Goal: Transaction & Acquisition: Purchase product/service

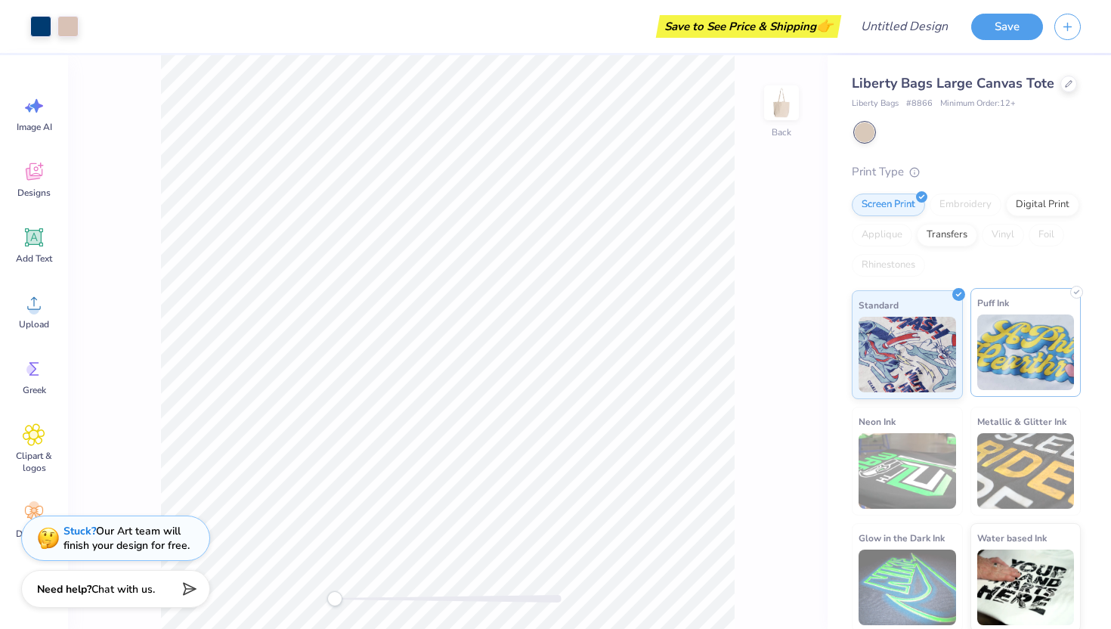
scroll to position [3, 0]
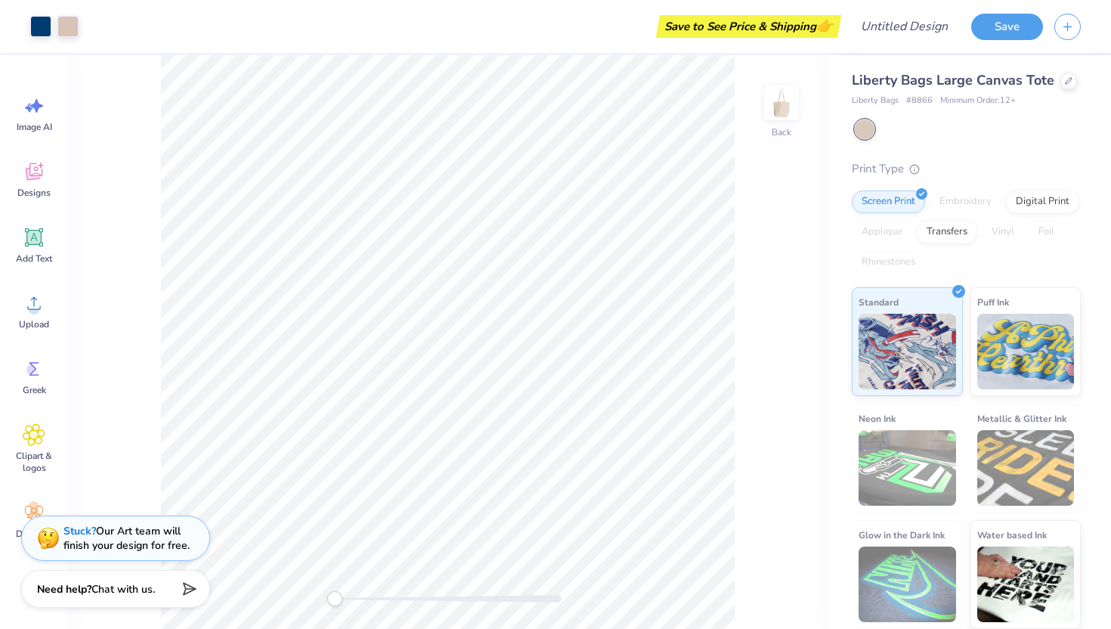
click at [870, 98] on span "Liberty Bags" at bounding box center [875, 101] width 47 height 13
click at [1066, 82] on icon at bounding box center [1069, 79] width 6 height 6
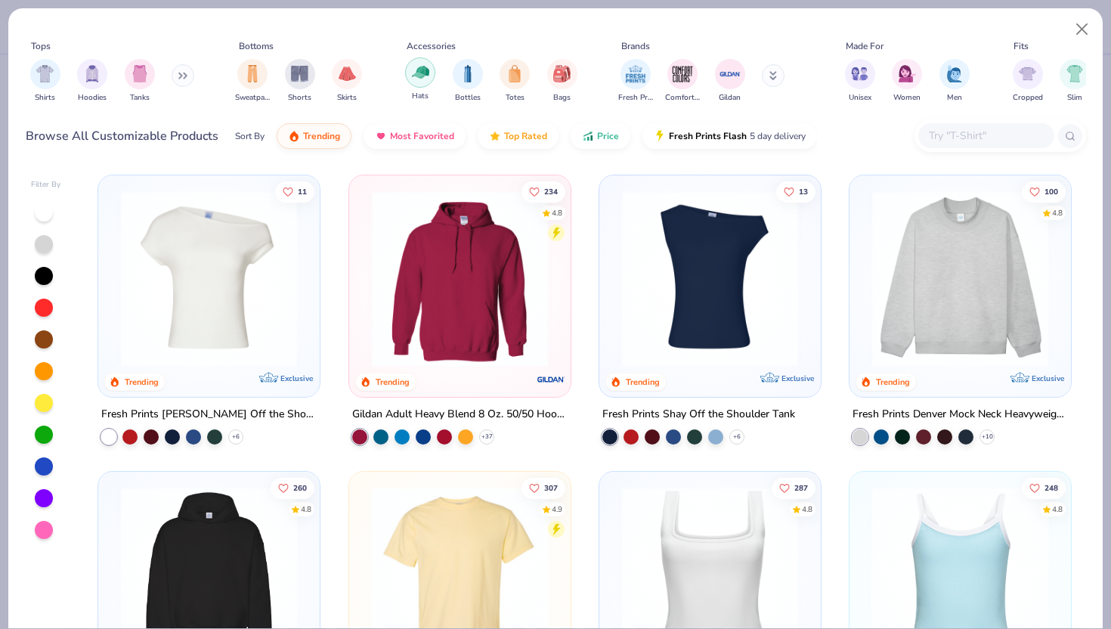
click at [418, 76] on img "filter for Hats" at bounding box center [420, 72] width 17 height 17
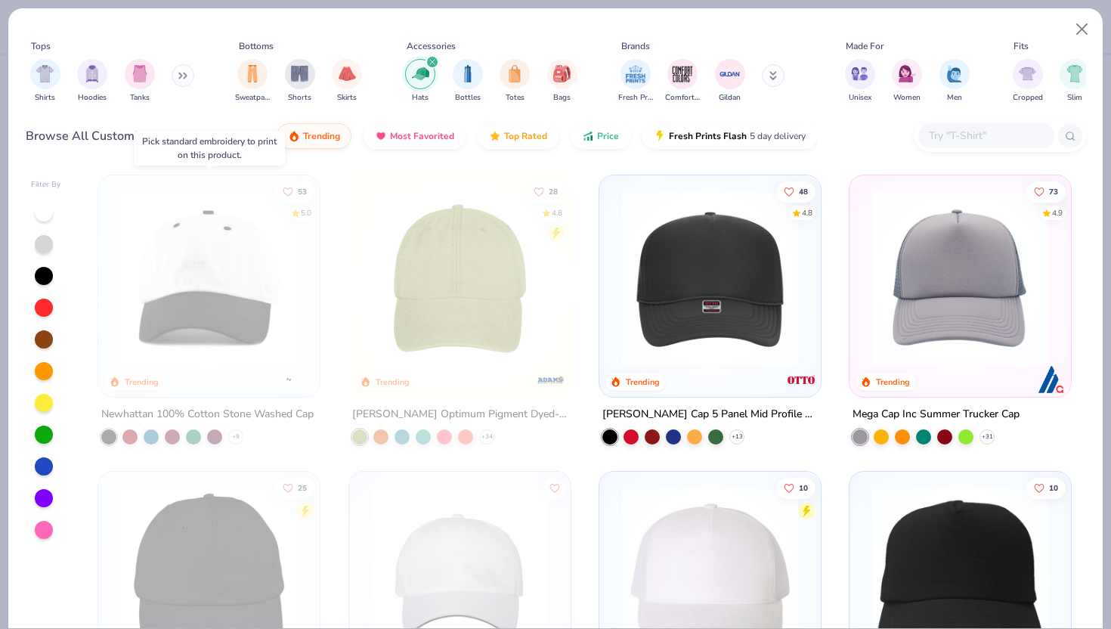
click at [228, 278] on img at bounding box center [208, 279] width 191 height 176
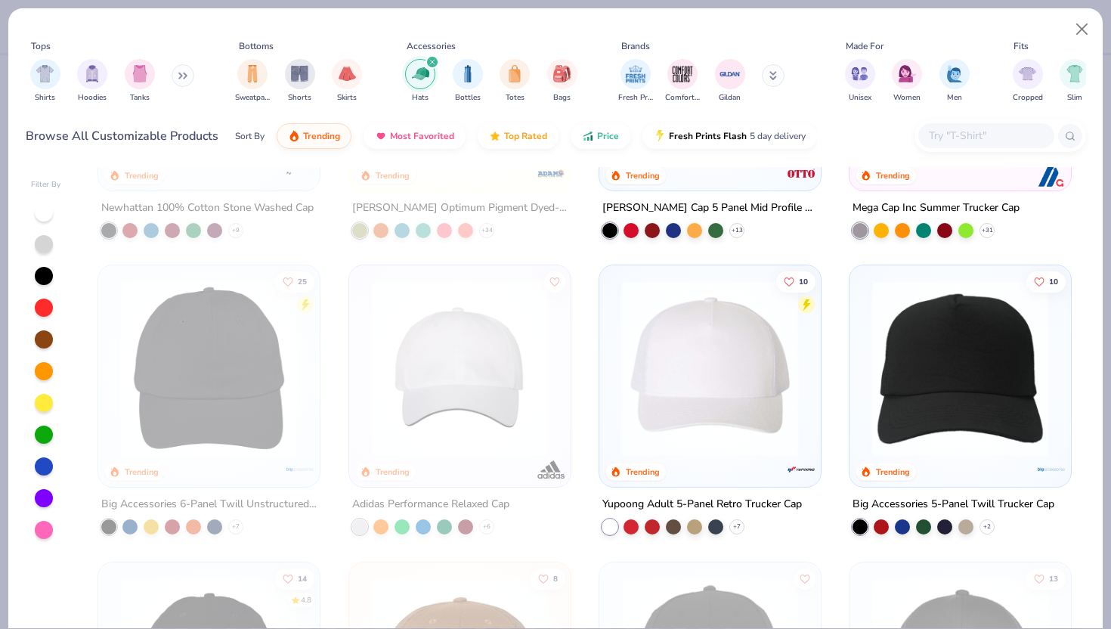
scroll to position [206, 0]
click at [716, 325] on img at bounding box center [710, 369] width 191 height 176
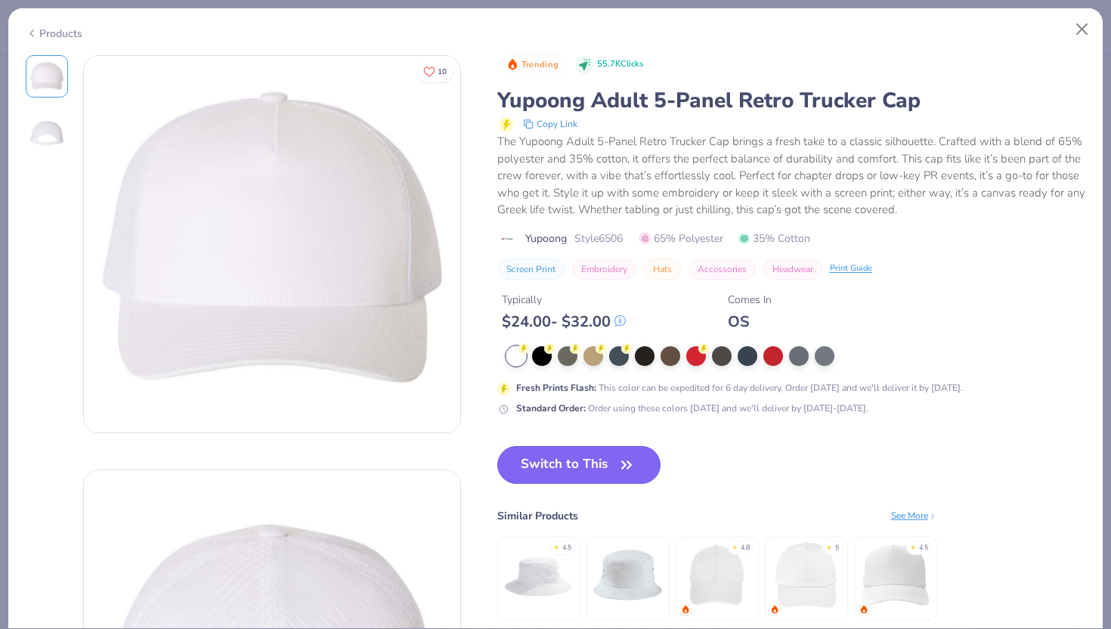
click at [550, 471] on button "Switch to This" at bounding box center [579, 465] width 164 height 38
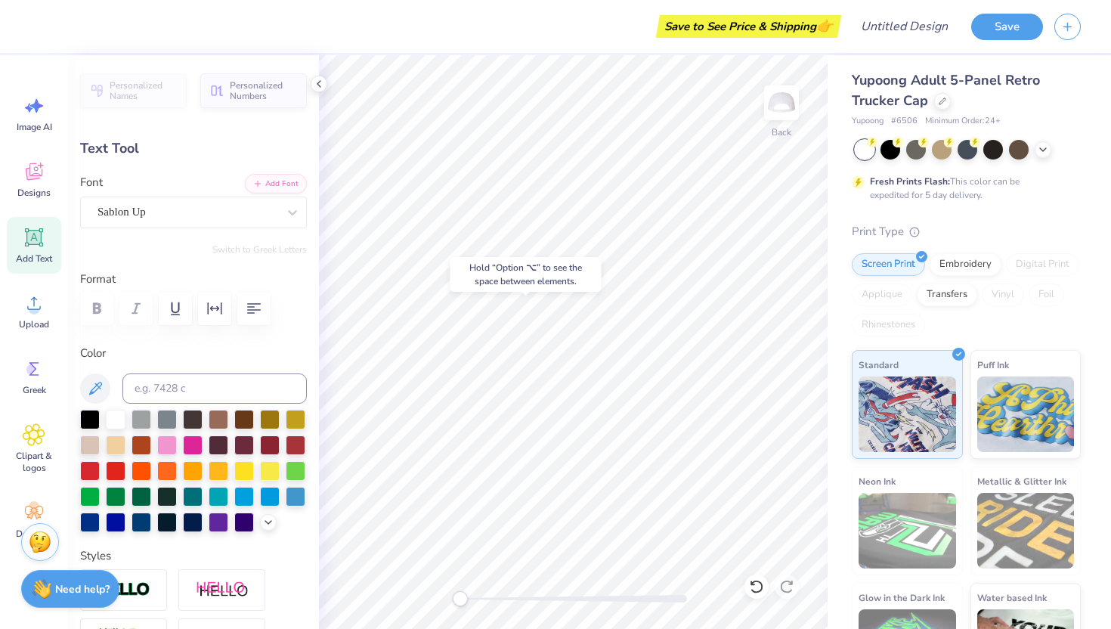
type input "0.15"
type textarea "9"
type textarea "1"
type textarea "2"
type input "0.28"
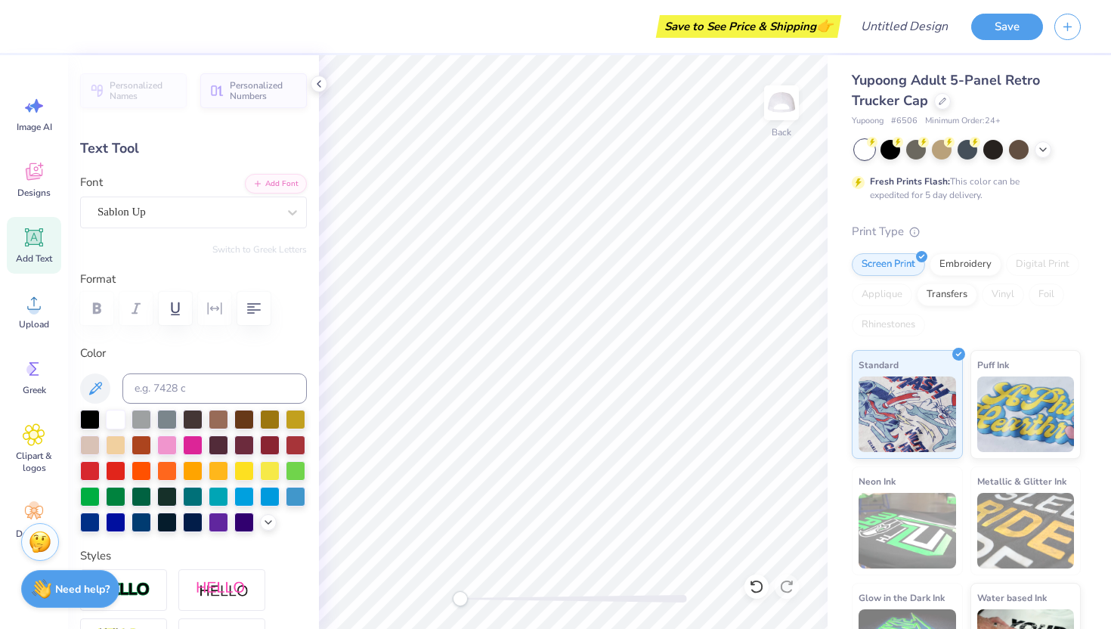
type input "0.27"
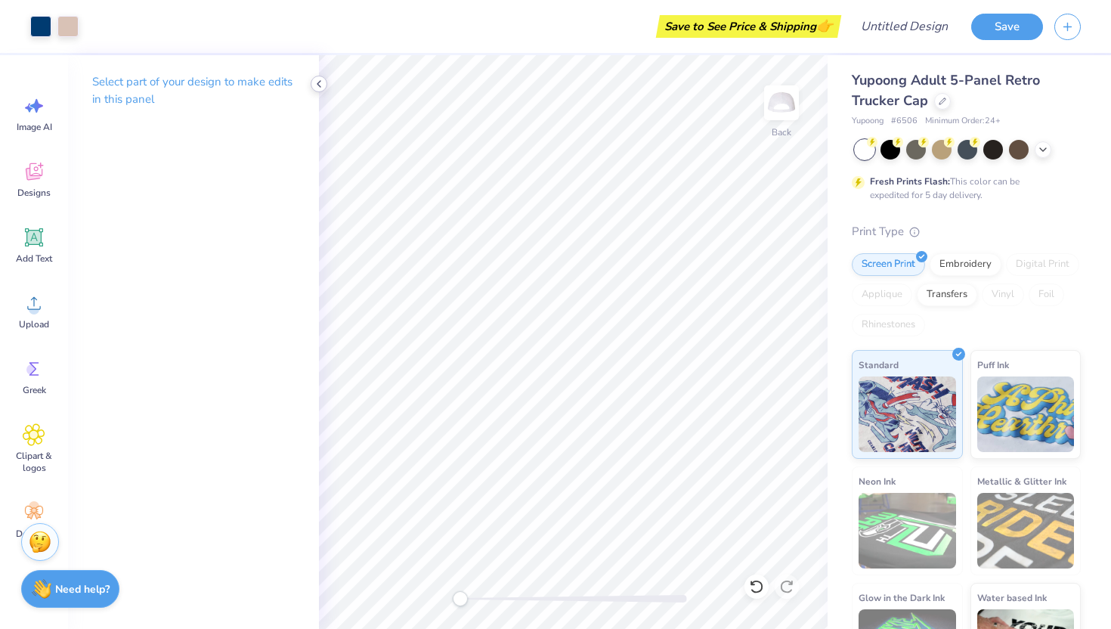
click at [324, 79] on icon at bounding box center [319, 84] width 12 height 12
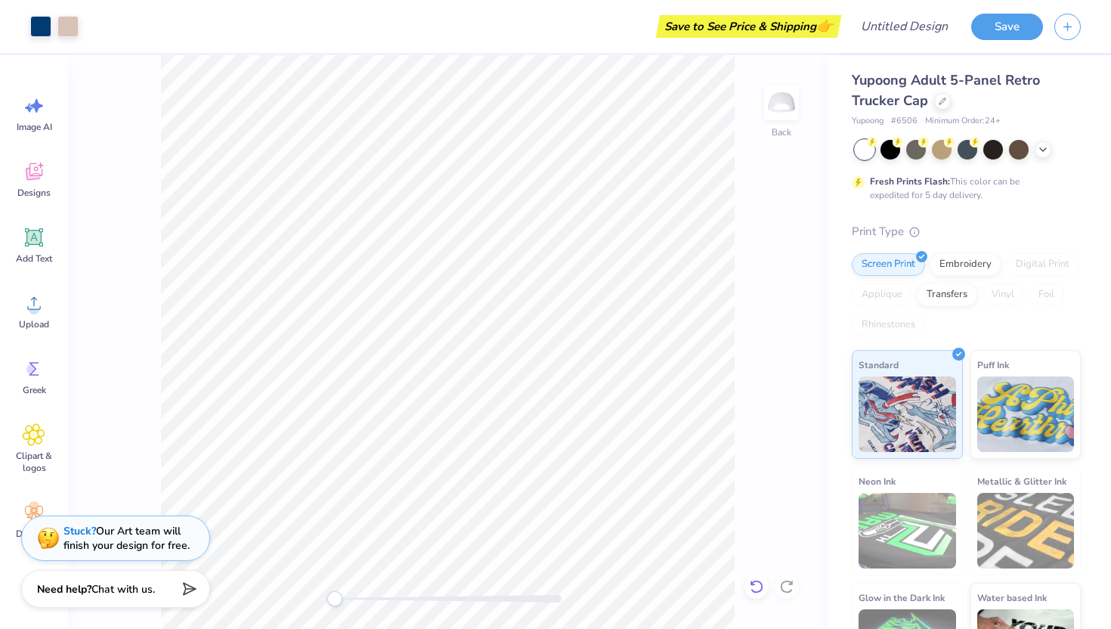
click at [764, 587] on div at bounding box center [757, 587] width 24 height 24
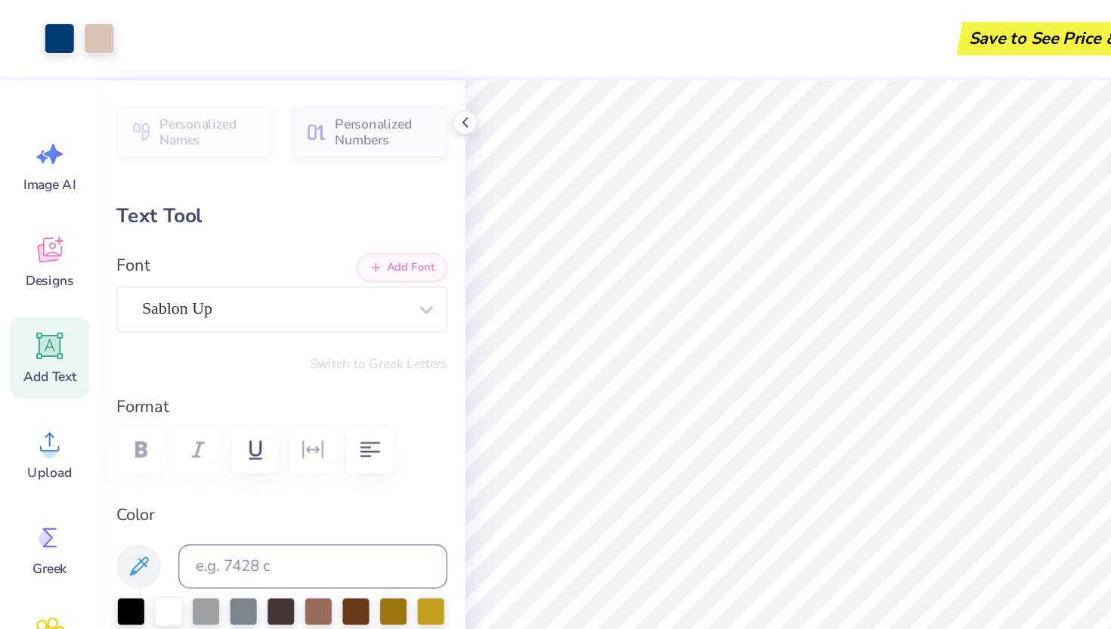
type input "0.13"
type input "0.29"
type input "0.28"
type input "0.27"
type textarea "A"
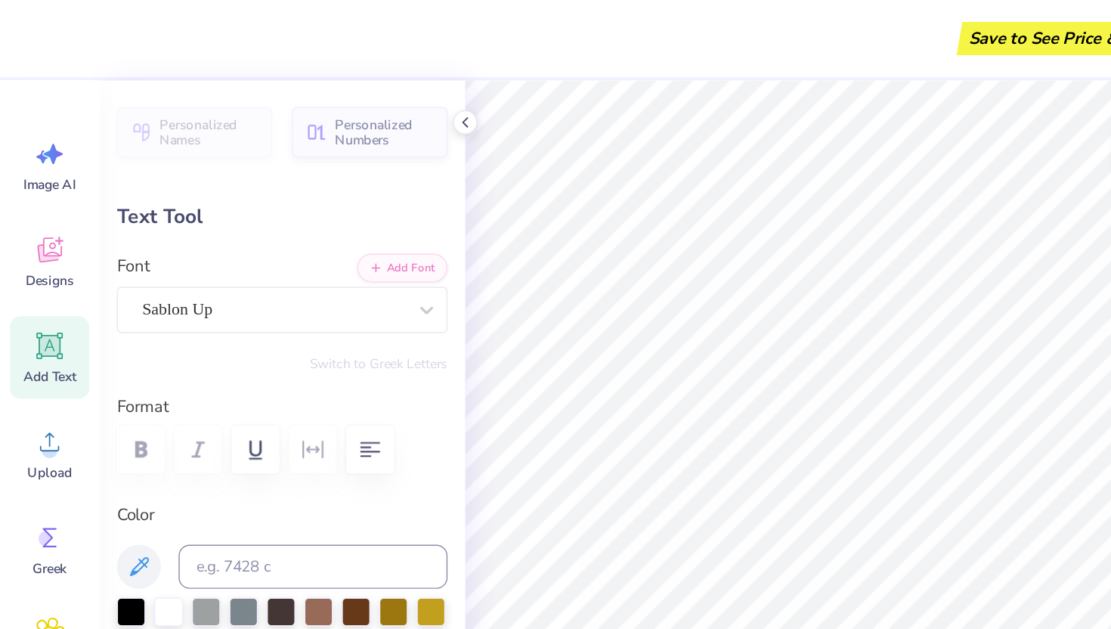
type textarea "theta"
type input "0.14"
type input "0.30"
type input "0.13"
type input "0.29"
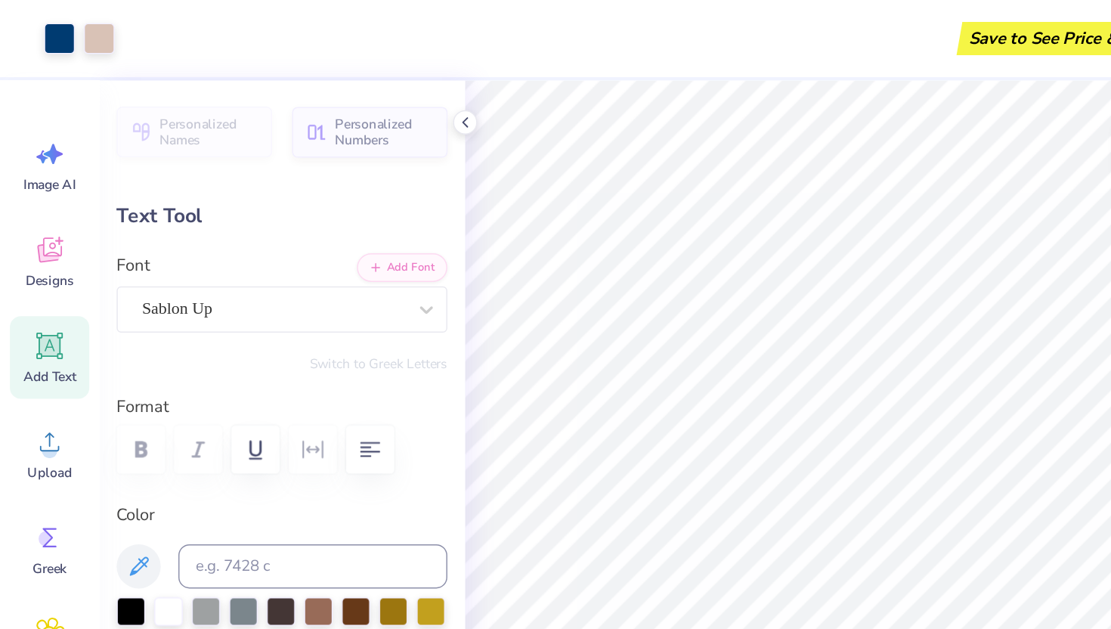
type input "0.28"
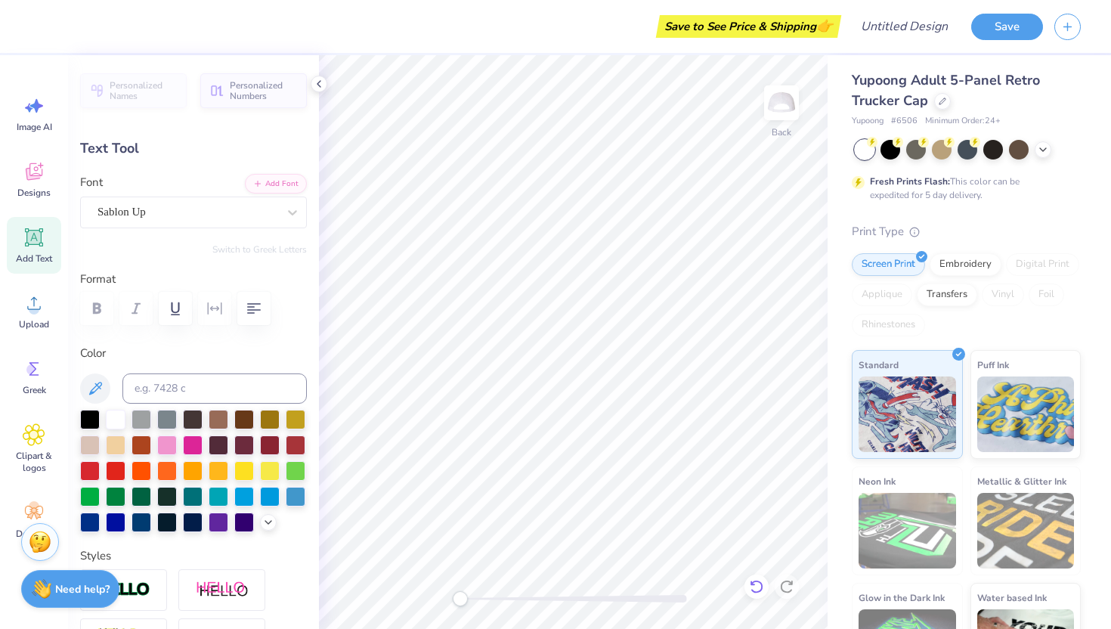
type textarea "T"
click at [758, 591] on icon at bounding box center [756, 587] width 13 height 14
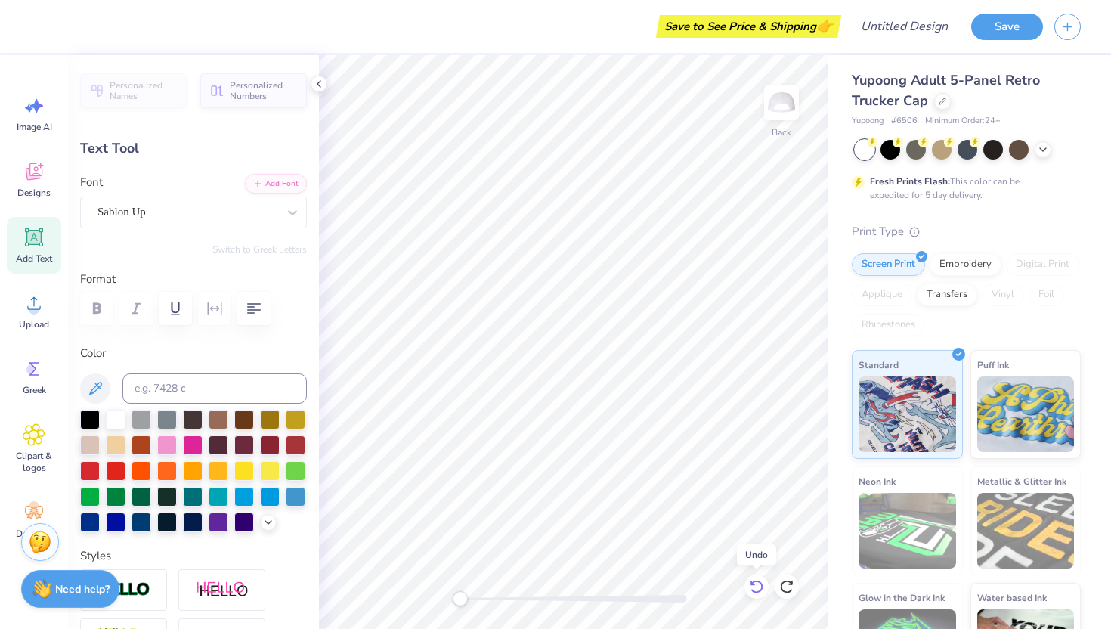
click at [758, 591] on icon at bounding box center [756, 587] width 13 height 14
type input "0.27"
type textarea "THE"
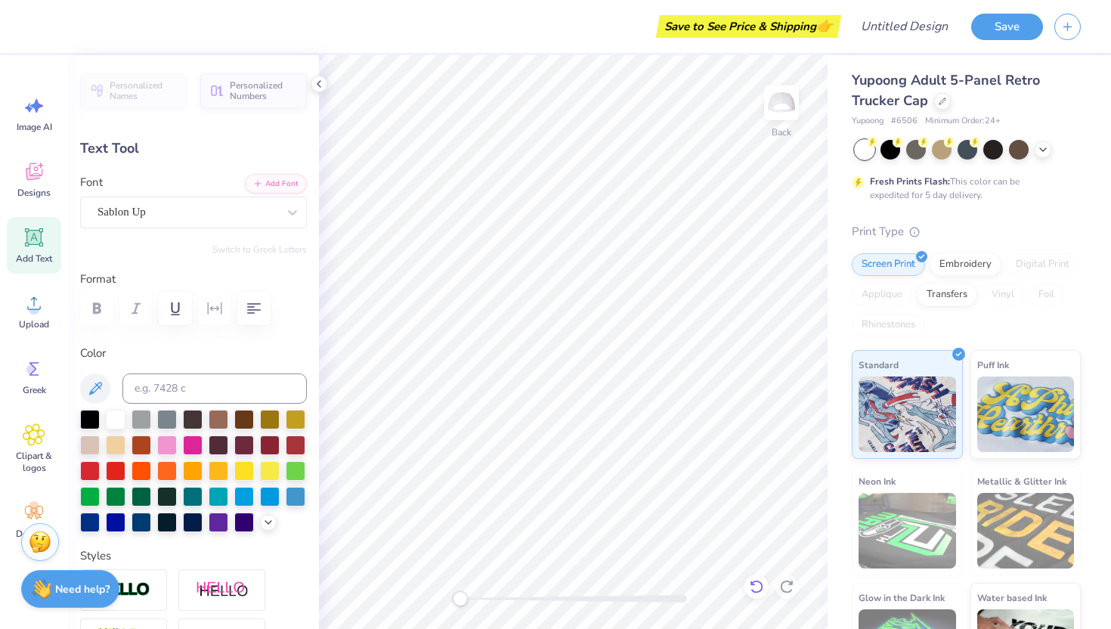
type input "0.13"
type input "0.29"
type textarea "ta"
type input "0.14"
type input "0.30"
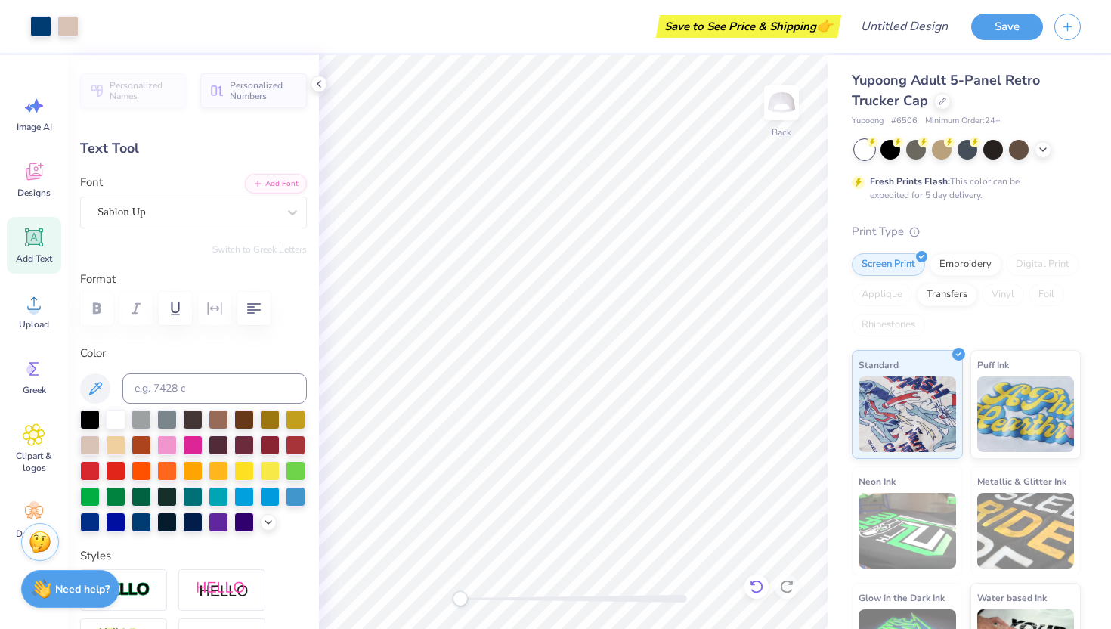
type input "0.22"
type input "0.28"
type input "0.29"
type input "0.28"
type textarea "ta"
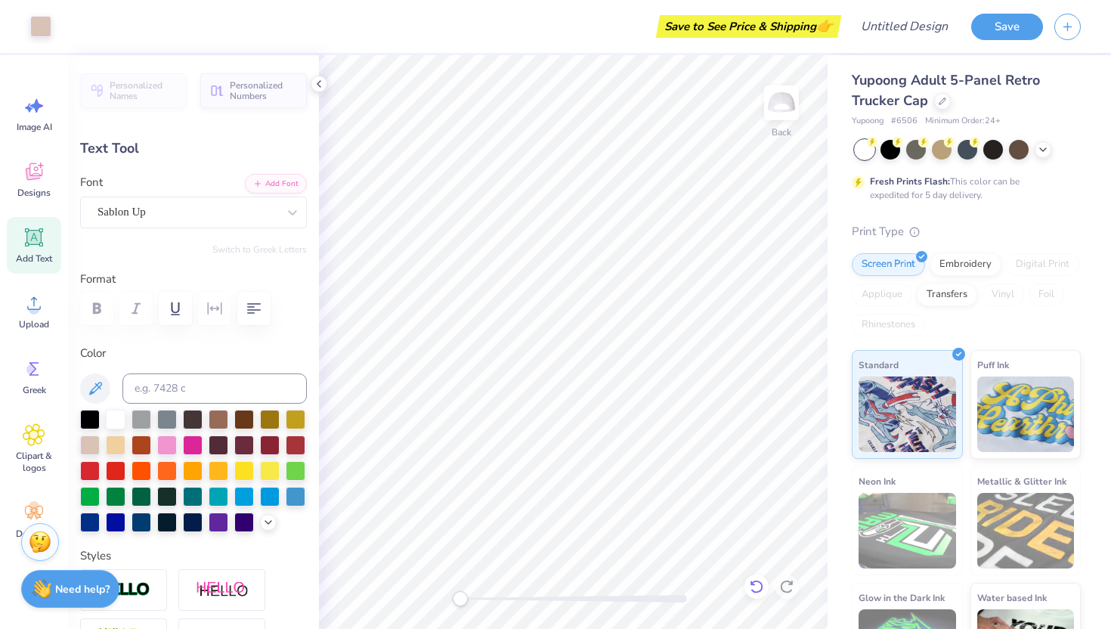
type input "0.28"
type input "0.35"
type input "0.31"
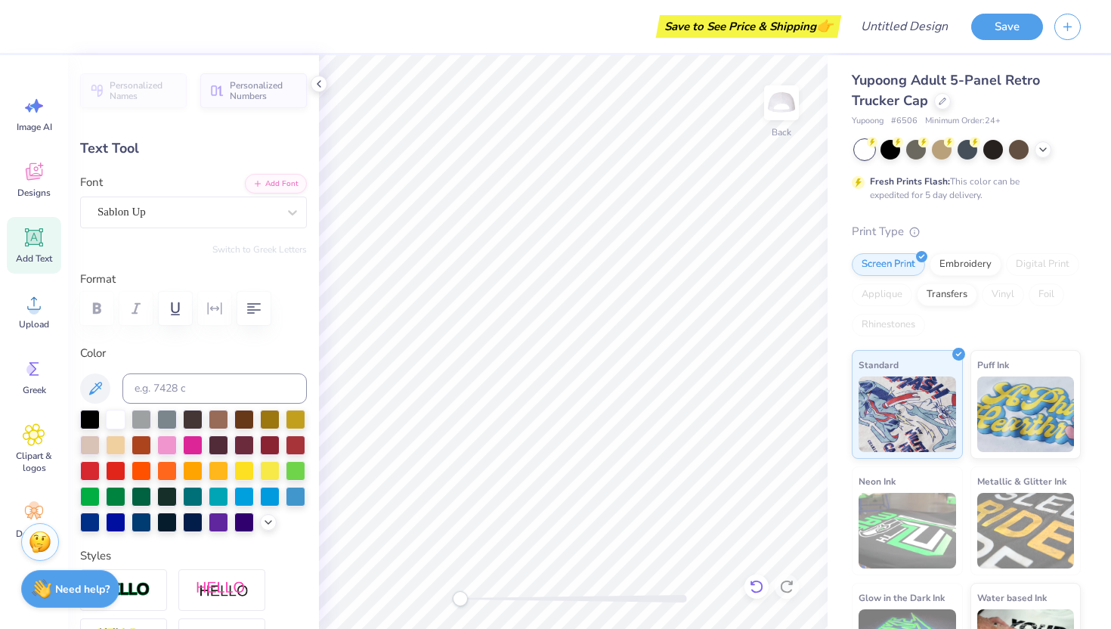
type input "0.34"
type input "0.33"
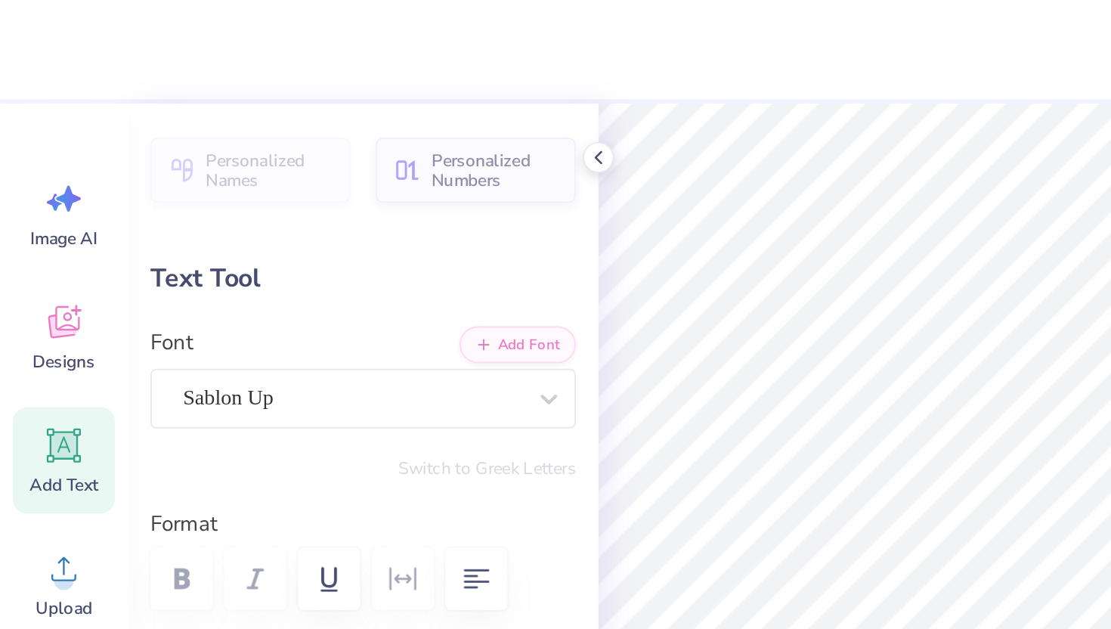
type input "0.32"
type textarea "Phi"
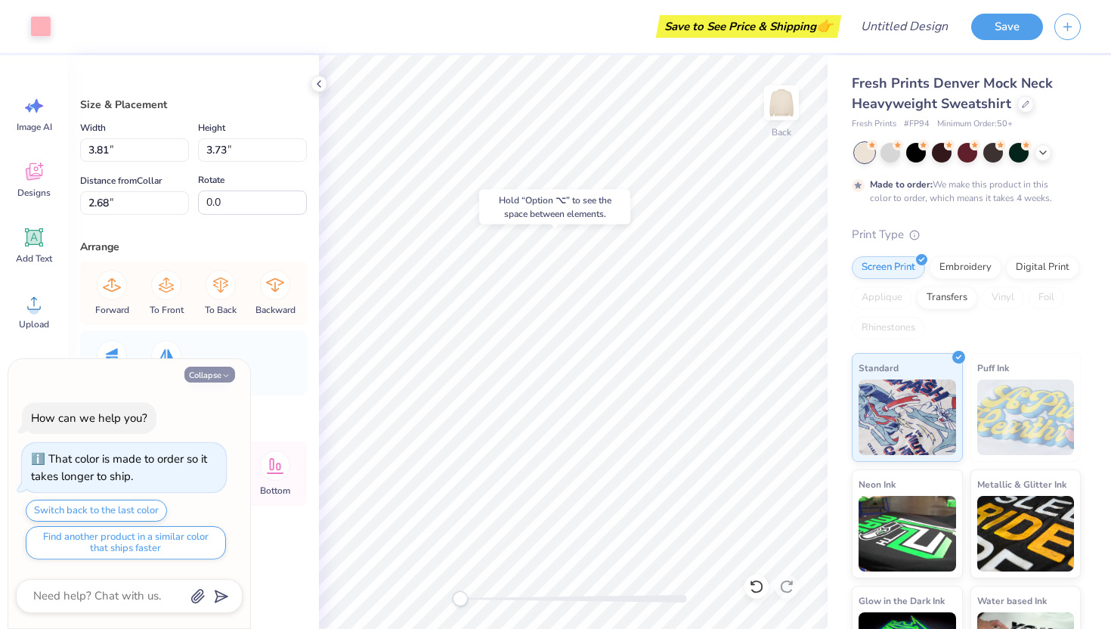
click at [222, 373] on icon "button" at bounding box center [226, 375] width 9 height 9
type textarea "x"
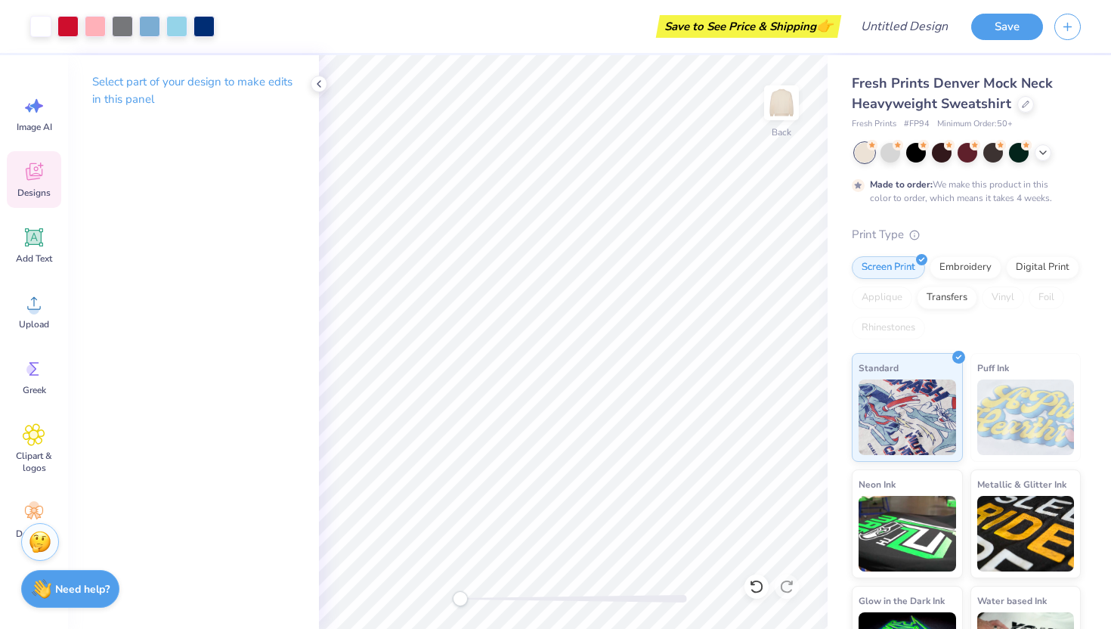
click at [44, 165] on icon at bounding box center [34, 171] width 23 height 23
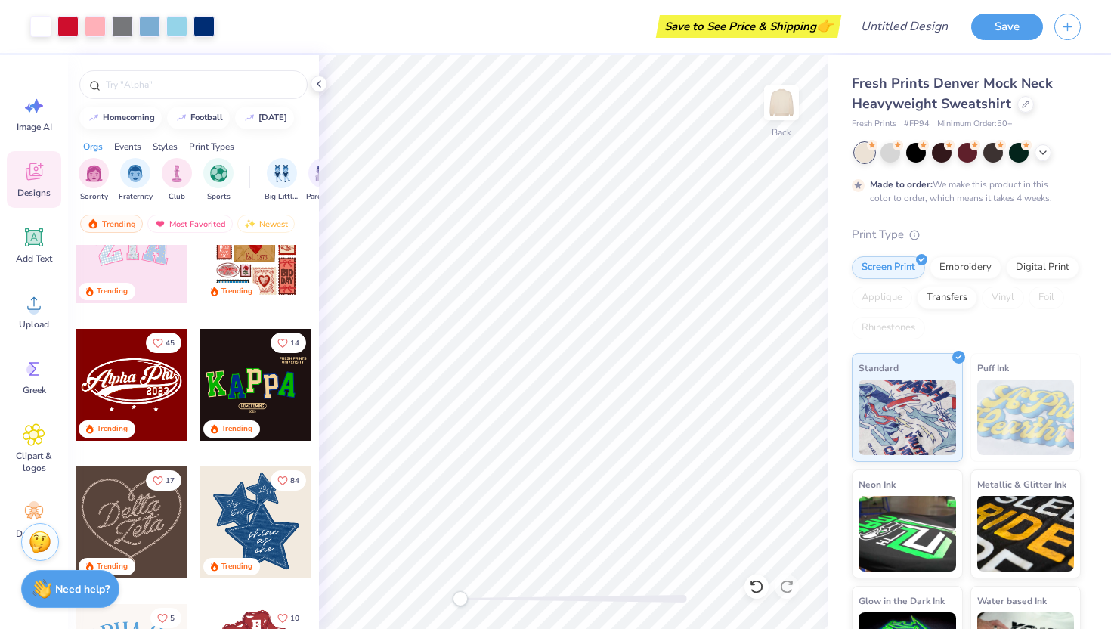
scroll to position [228, 0]
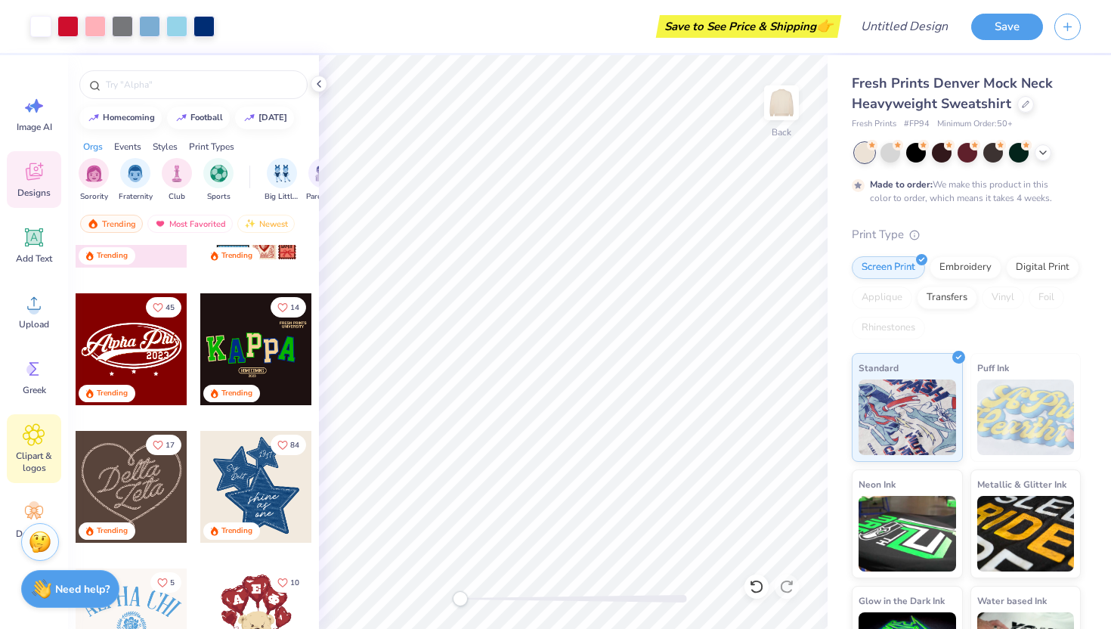
click at [27, 442] on icon at bounding box center [34, 434] width 22 height 23
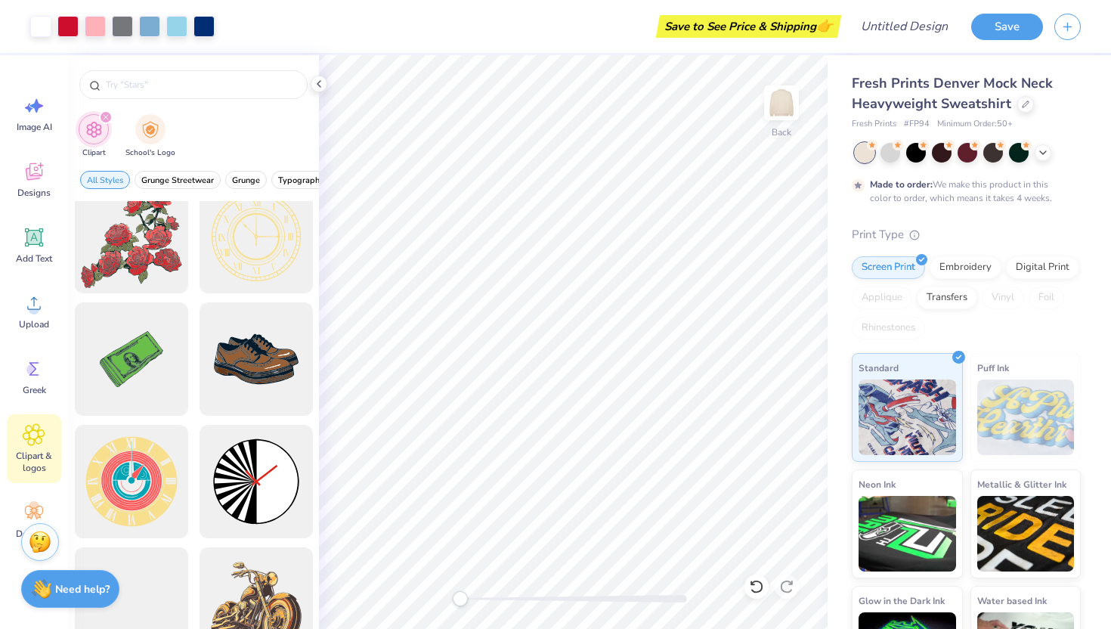
scroll to position [0, 0]
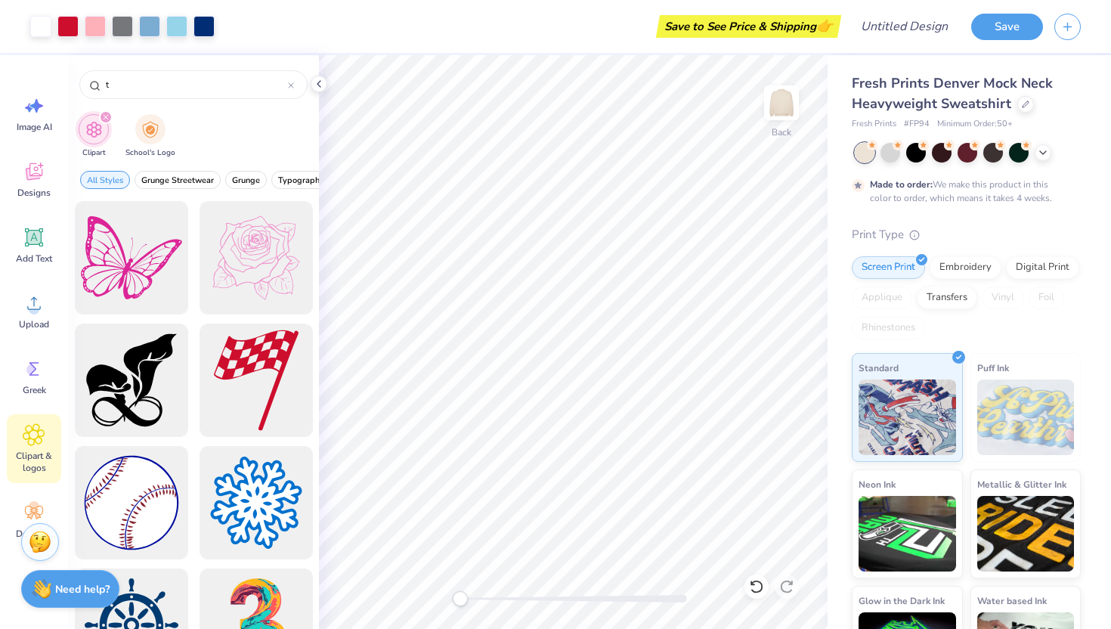
type input "t"
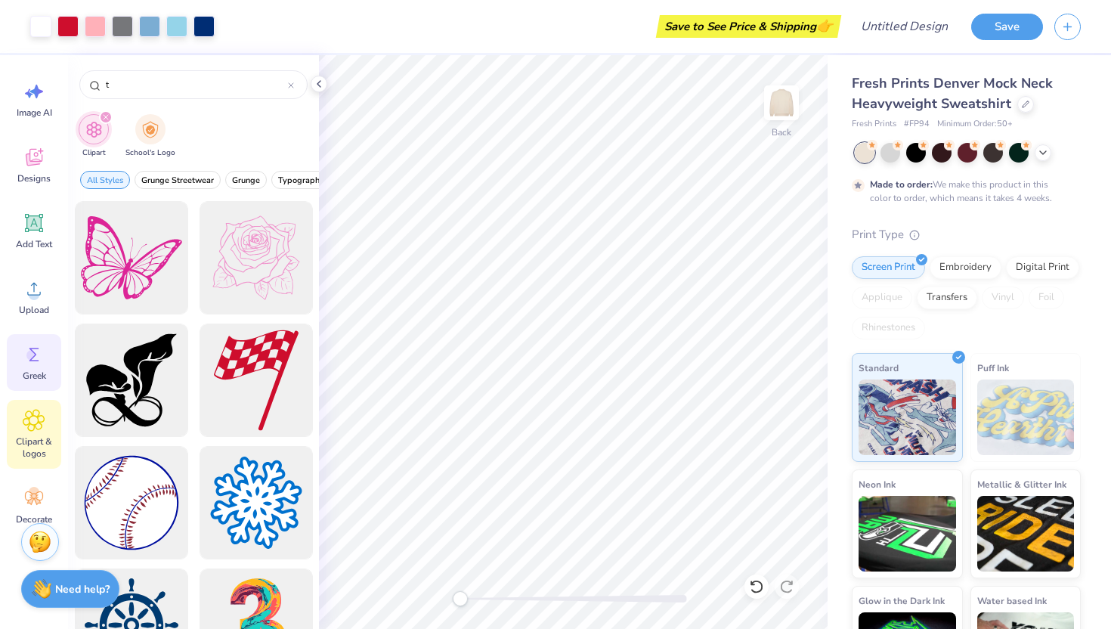
scroll to position [33, 0]
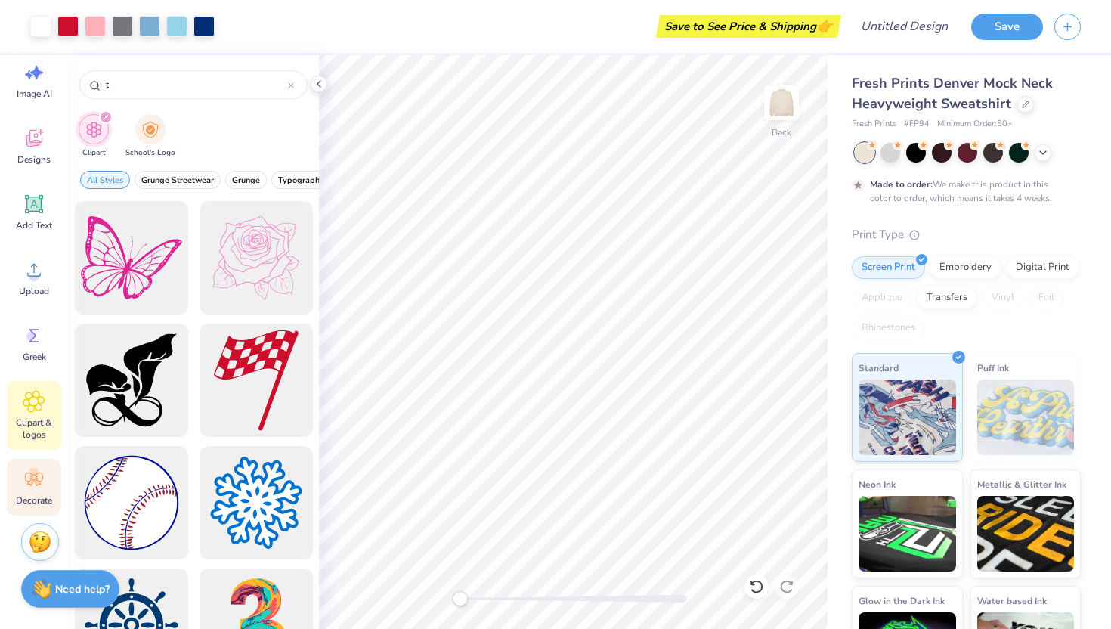
click at [26, 476] on icon at bounding box center [34, 479] width 23 height 23
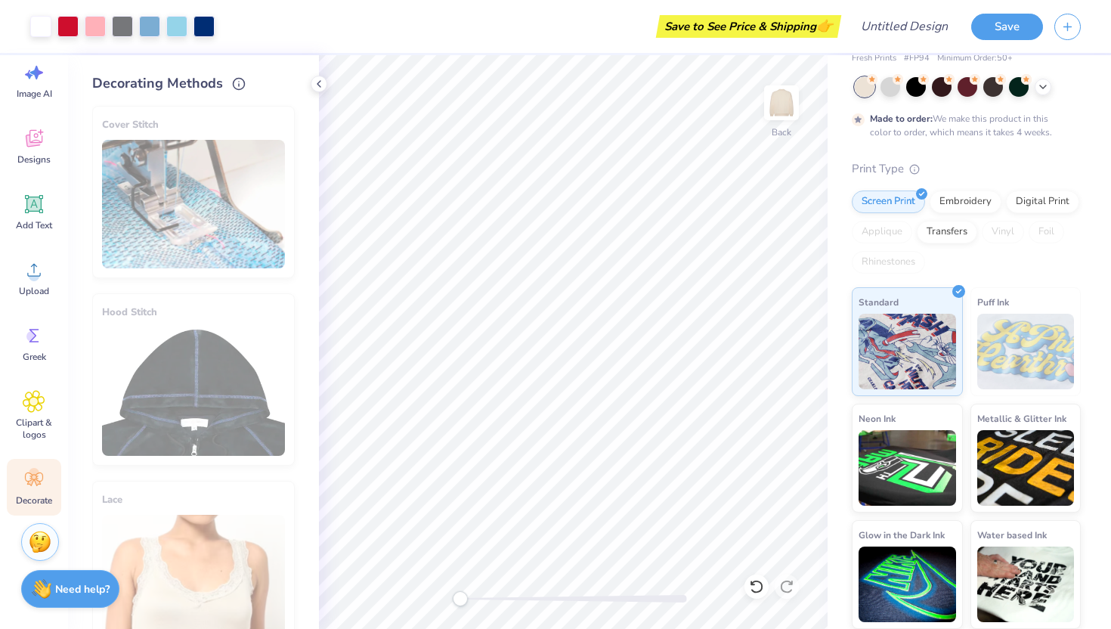
scroll to position [0, 0]
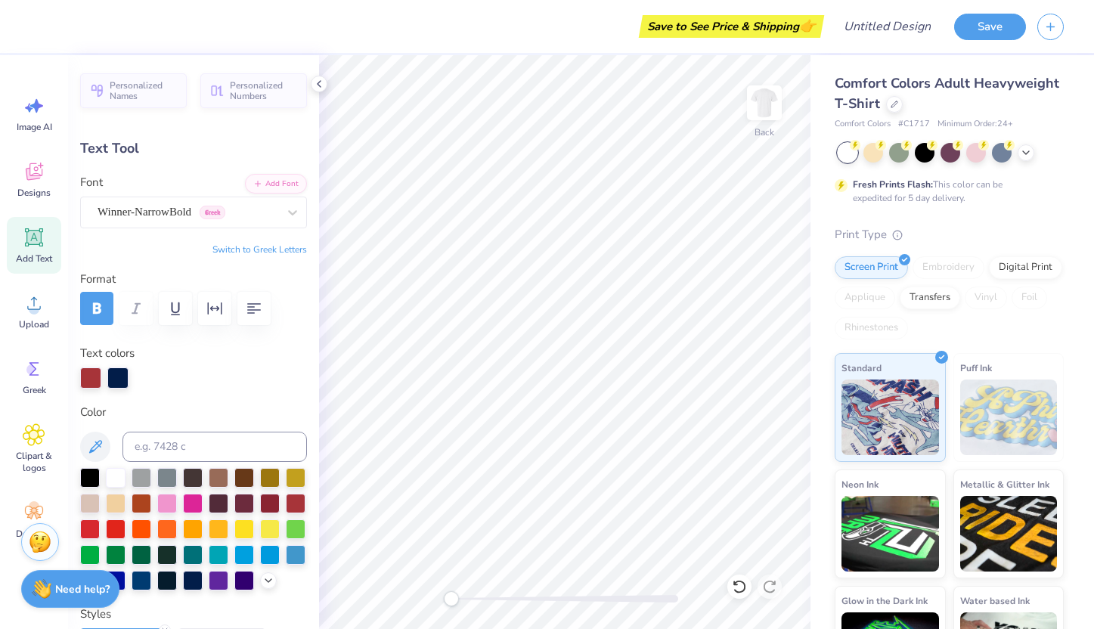
scroll to position [0, 2]
type textarea "Theta Phi"
type input "13.84"
type input "3.95"
click at [90, 379] on div at bounding box center [90, 376] width 21 height 21
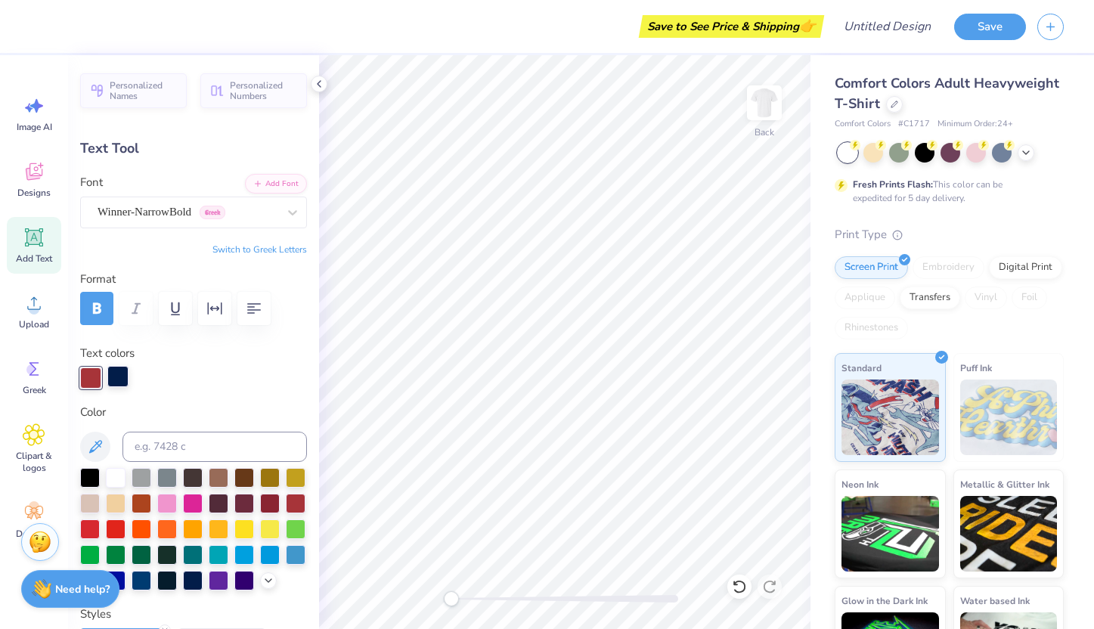
click at [123, 378] on div at bounding box center [117, 376] width 21 height 21
click at [122, 373] on div at bounding box center [117, 377] width 21 height 21
click at [97, 375] on div at bounding box center [90, 376] width 21 height 21
click at [114, 476] on div at bounding box center [116, 476] width 20 height 20
type input "2.24"
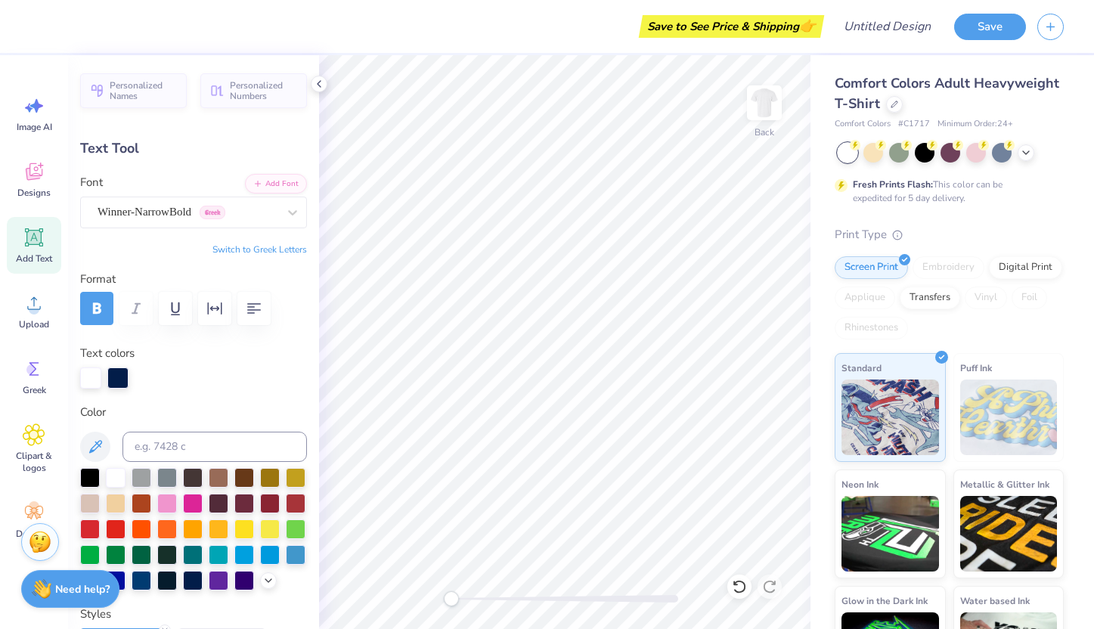
scroll to position [23, 0]
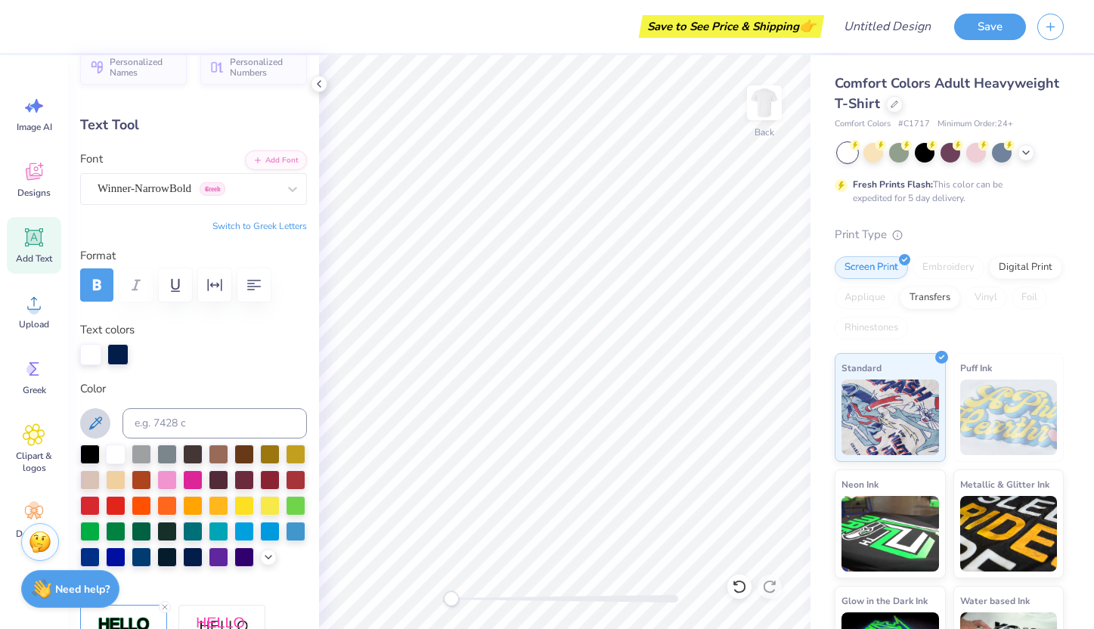
click at [98, 418] on icon at bounding box center [95, 423] width 13 height 13
click at [178, 414] on input at bounding box center [214, 423] width 184 height 30
paste input "EFF1BF"
type input "EFF1BF"
click at [200, 423] on input "EFF1BF" at bounding box center [214, 423] width 184 height 30
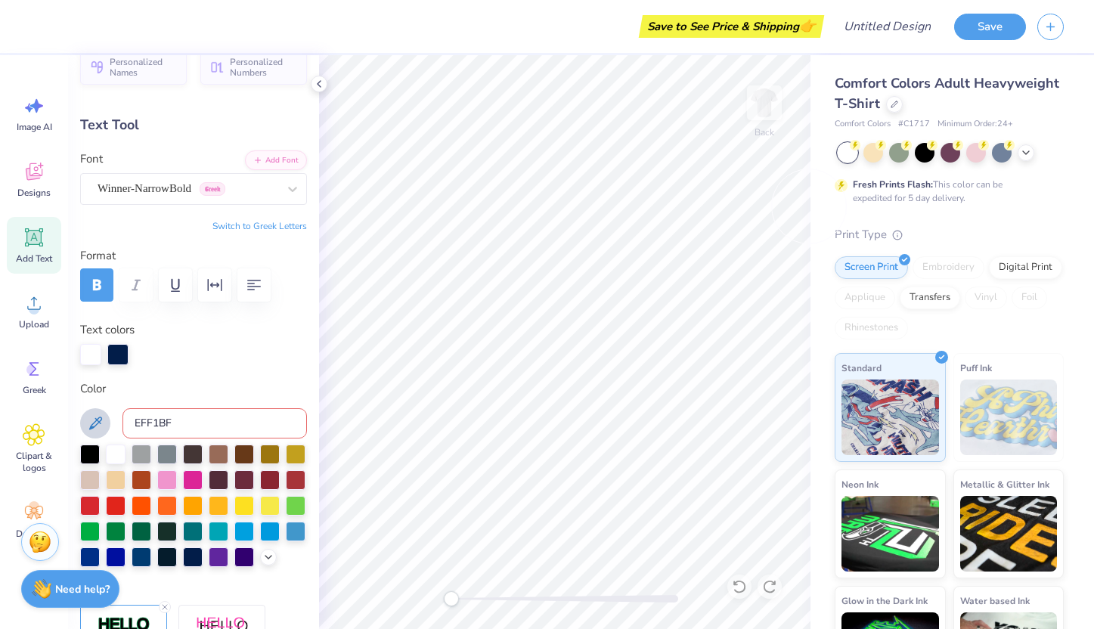
click at [200, 423] on input "EFF1BF" at bounding box center [214, 423] width 184 height 30
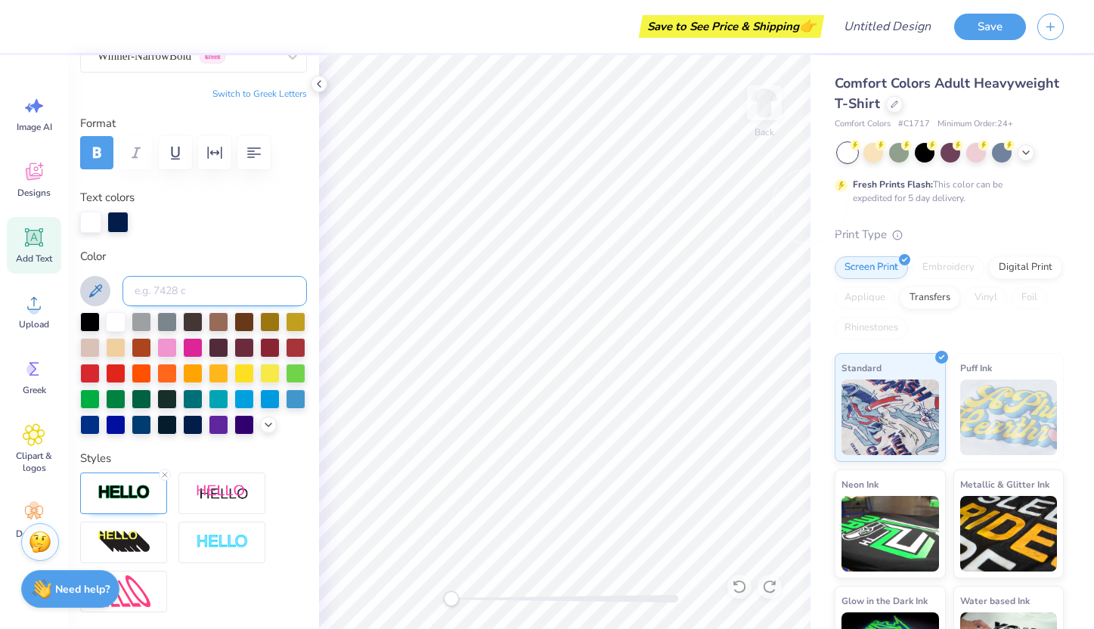
scroll to position [0, 0]
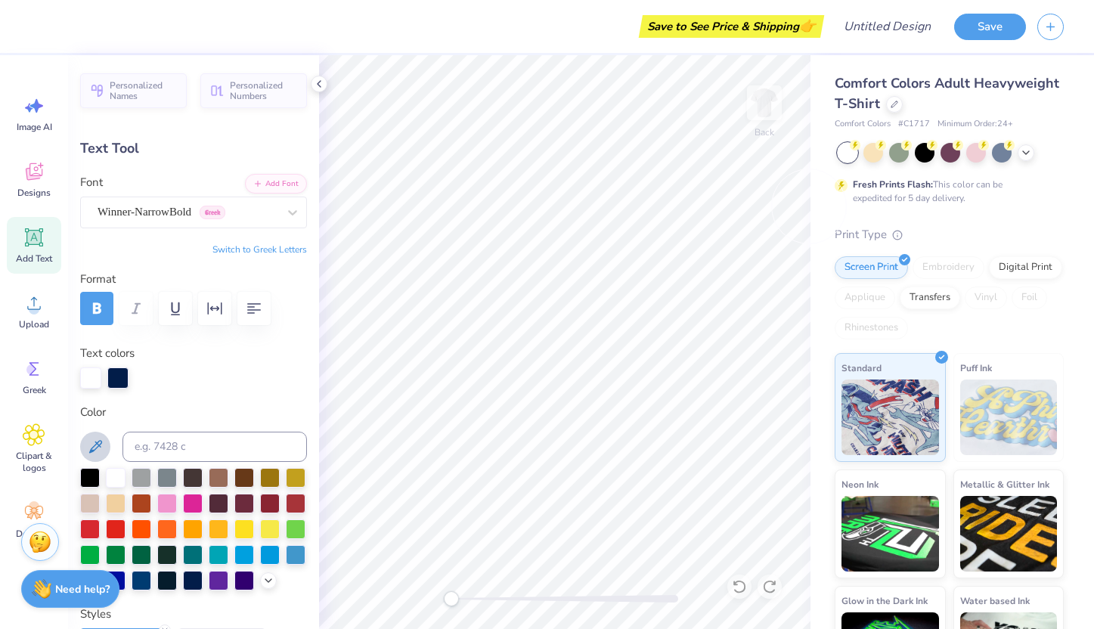
click at [261, 248] on button "Switch to Greek Letters" at bounding box center [259, 249] width 95 height 12
click at [261, 248] on button "Switch to Normal Letters" at bounding box center [256, 249] width 101 height 12
click at [261, 248] on button "Switch to Greek Letters" at bounding box center [259, 249] width 95 height 12
click at [261, 248] on button "Switch to Normal Letters" at bounding box center [256, 249] width 101 height 12
click at [739, 589] on div "Back" at bounding box center [564, 342] width 491 height 574
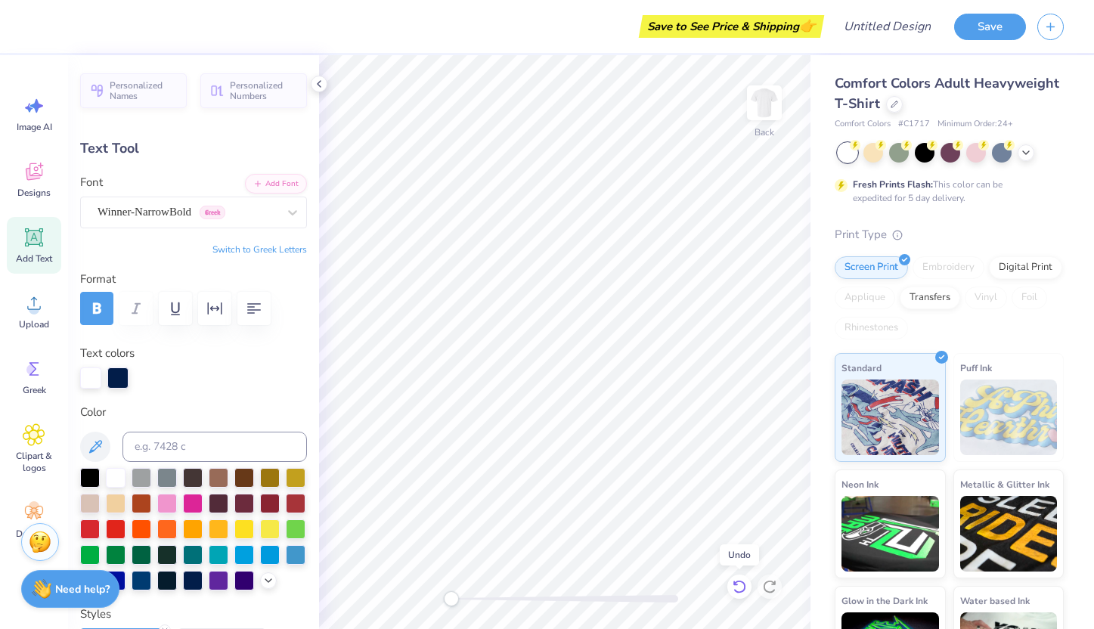
click at [739, 589] on icon at bounding box center [739, 586] width 15 height 15
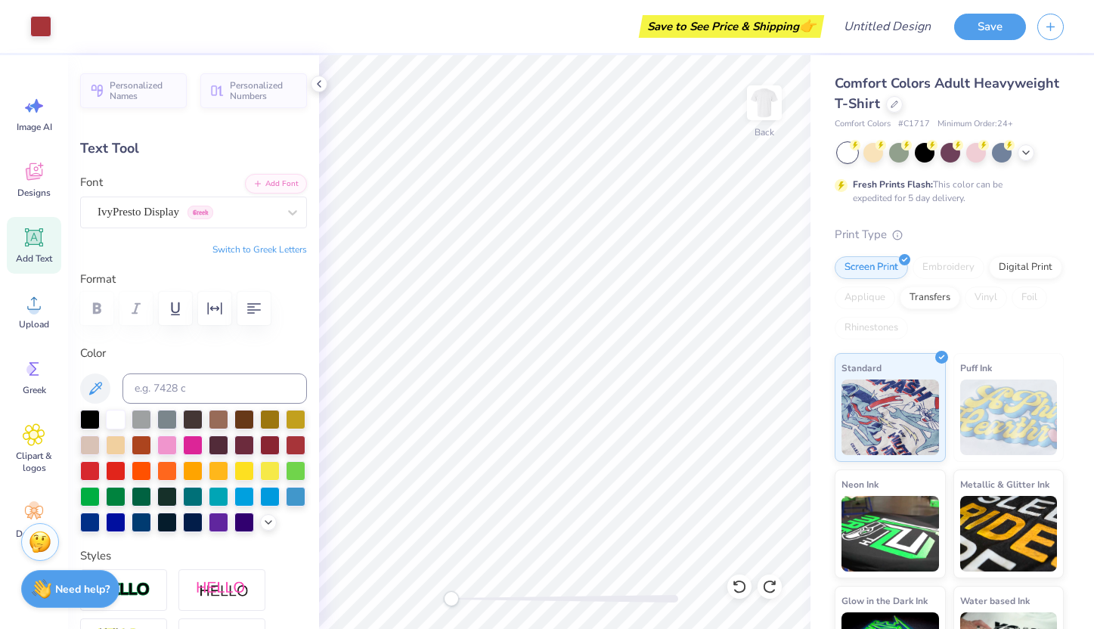
type input "9.40"
type input "0.63"
type input "8.15"
type textarea "Ever Loyal, Ever Lasting"
